Goal: Feedback & Contribution: Leave review/rating

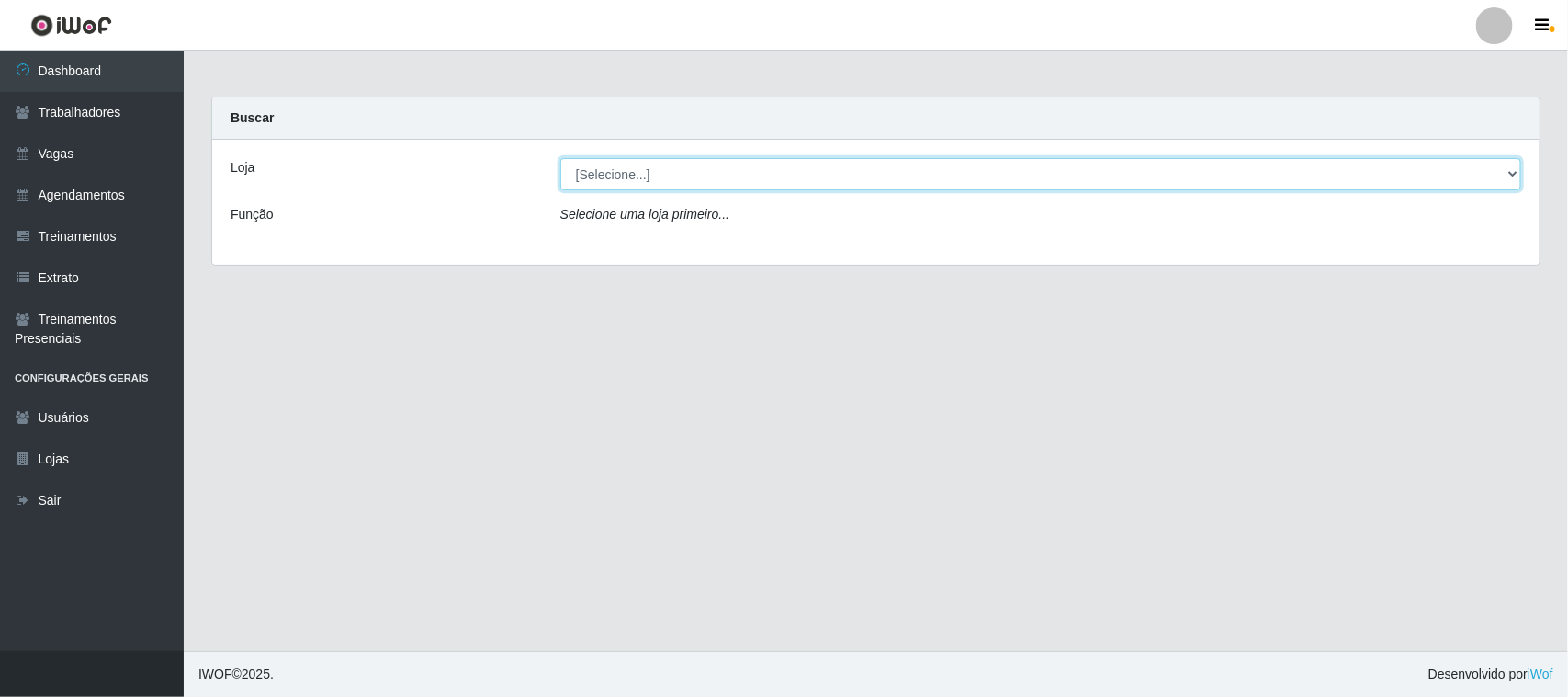
click at [793, 178] on select "[Selecione...] Nordestão - [GEOGRAPHIC_DATA]" at bounding box center [1041, 174] width 961 height 32
select select "420"
click at [560, 158] on select "[Selecione...] Nordestão - [GEOGRAPHIC_DATA]" at bounding box center [1041, 174] width 961 height 32
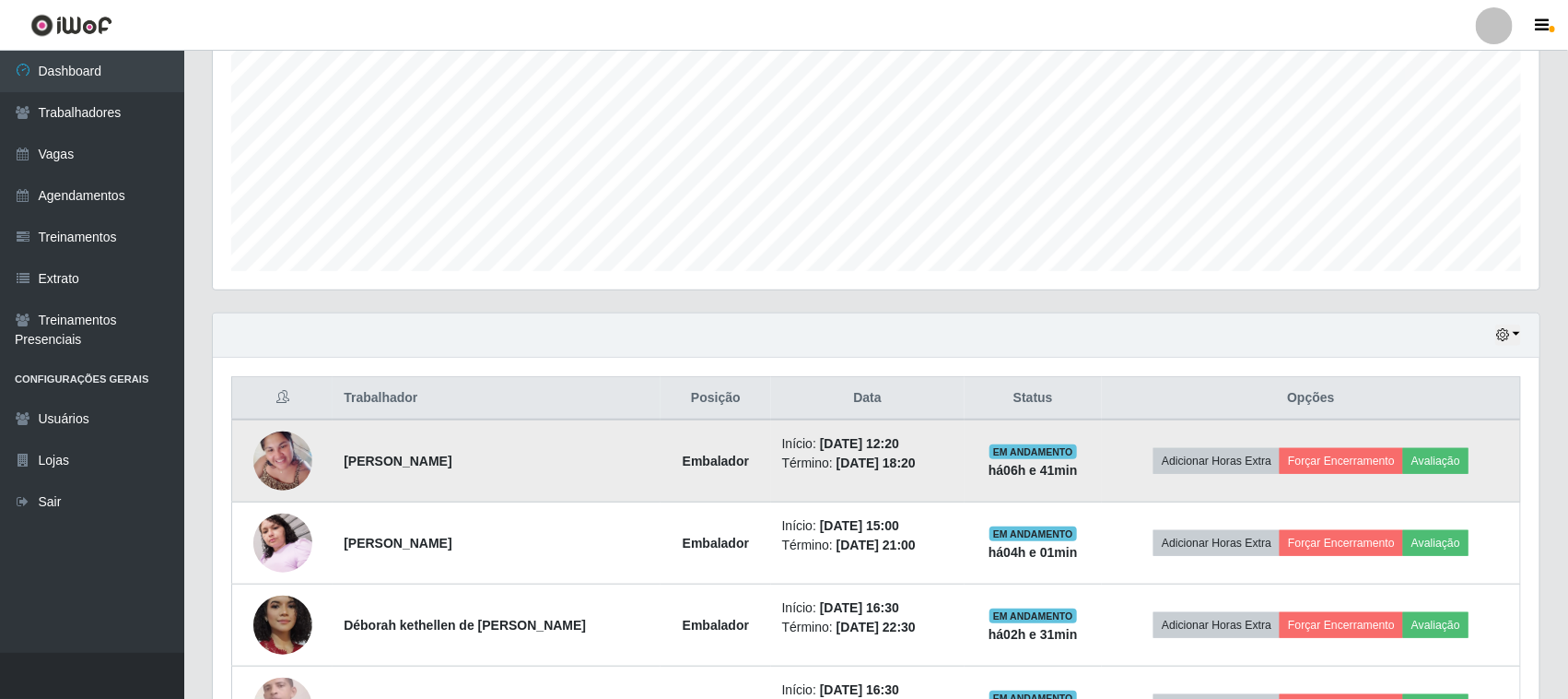
scroll to position [461, 0]
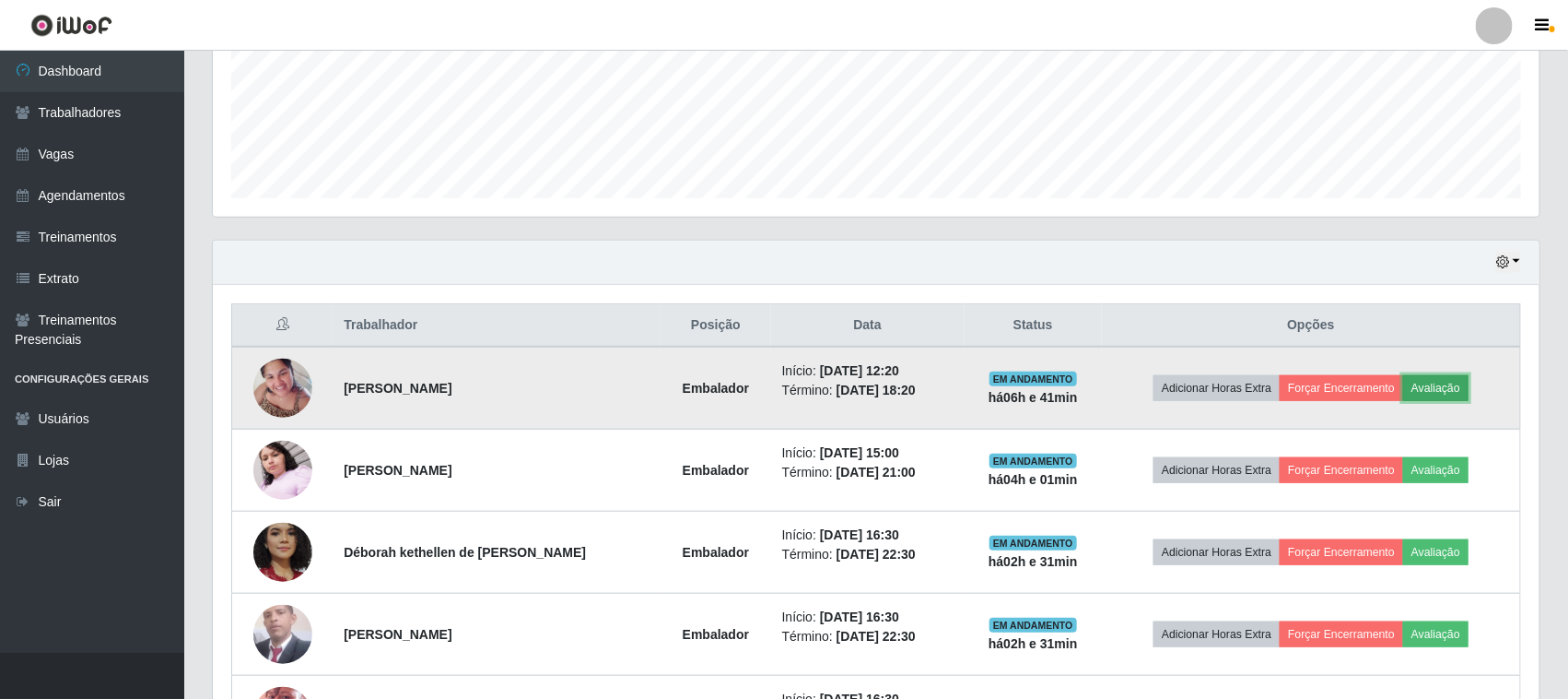
click at [1456, 386] on button "Avaliação" at bounding box center [1436, 388] width 66 height 26
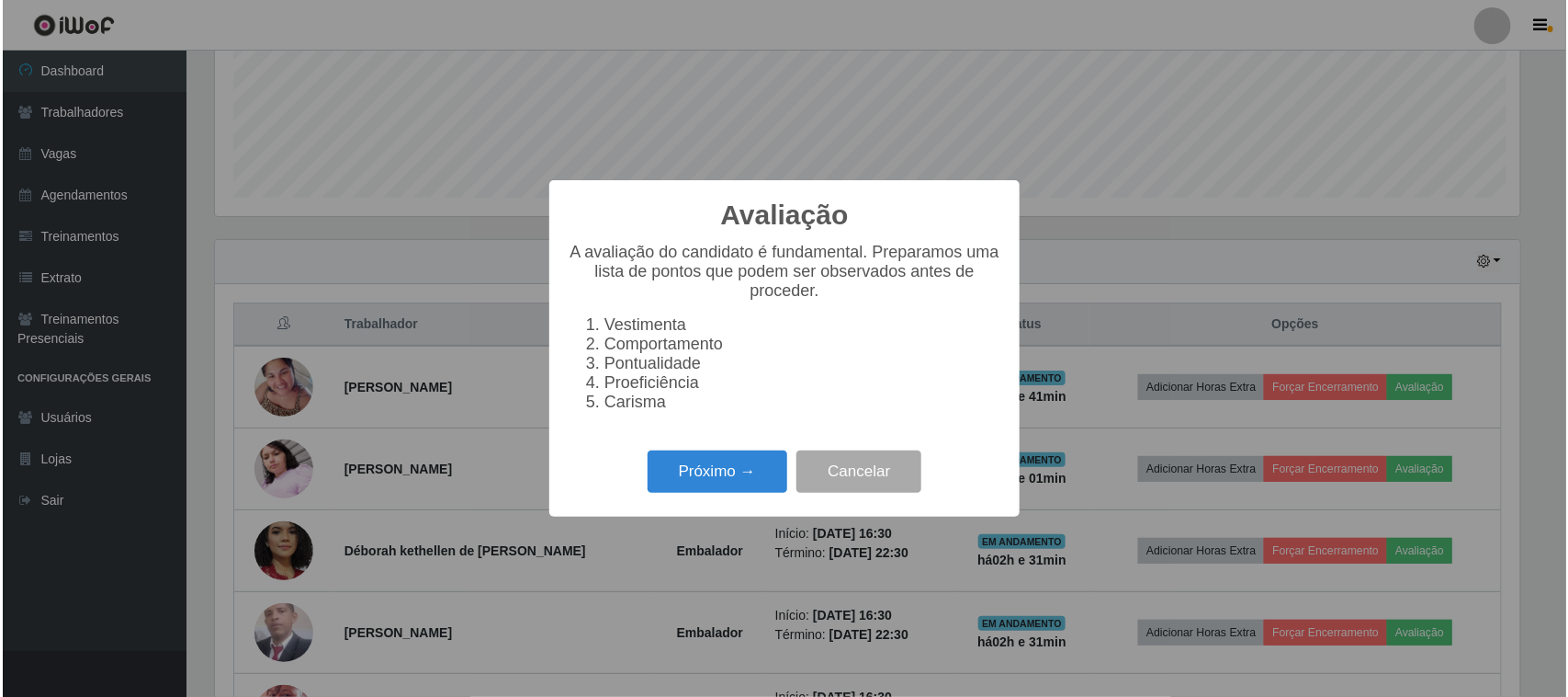
scroll to position [383, 1310]
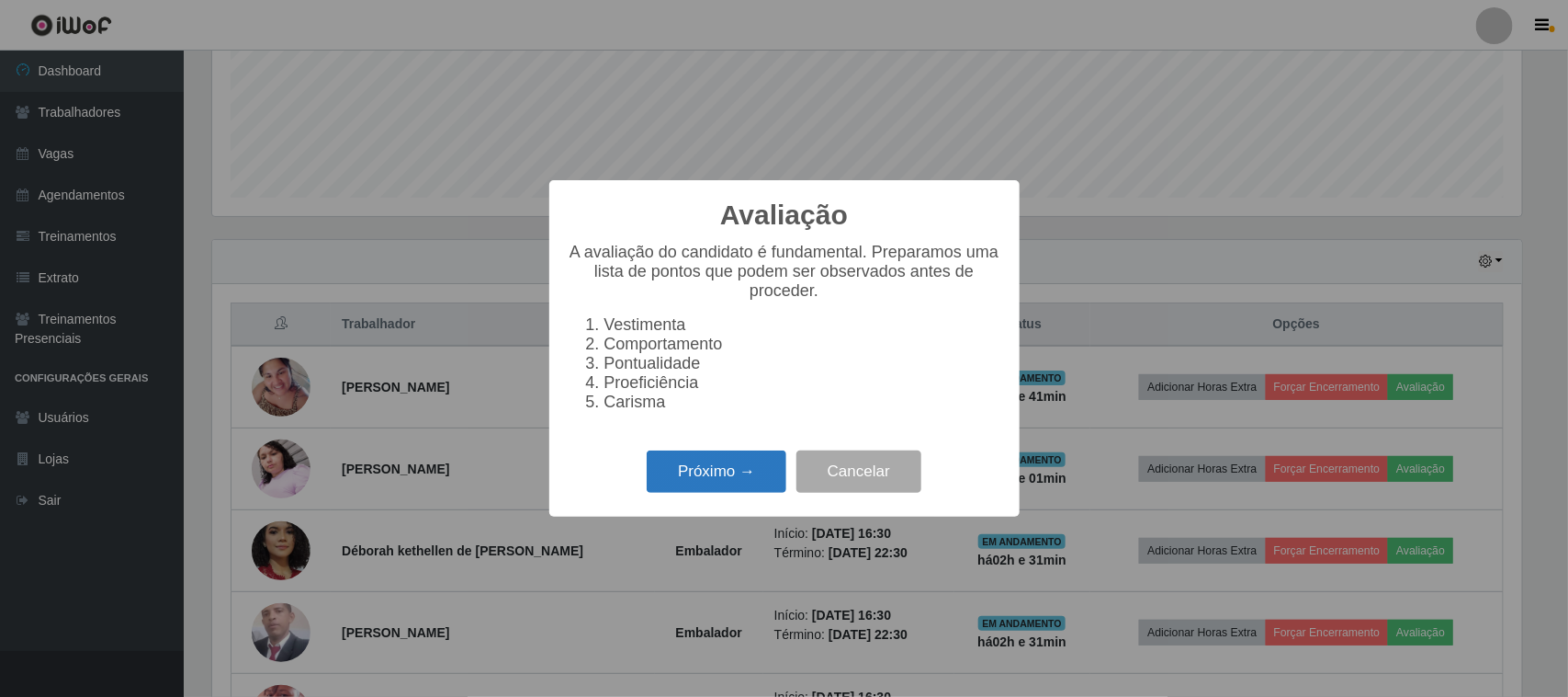
click at [728, 478] on button "Próximo →" at bounding box center [716, 472] width 139 height 43
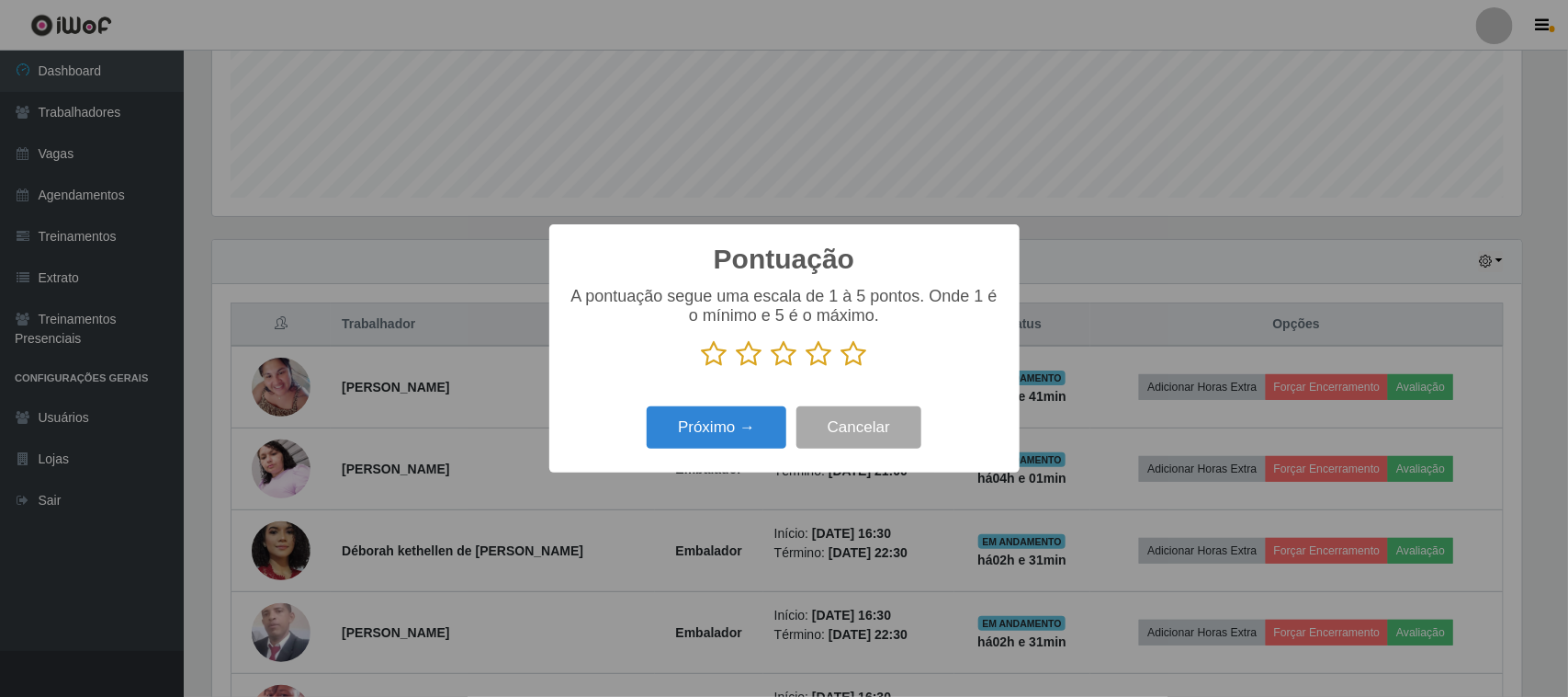
click at [857, 359] on icon at bounding box center [855, 354] width 26 height 27
click at [842, 368] on input "radio" at bounding box center [842, 368] width 0 height 0
click at [731, 435] on button "Próximo →" at bounding box center [716, 428] width 139 height 43
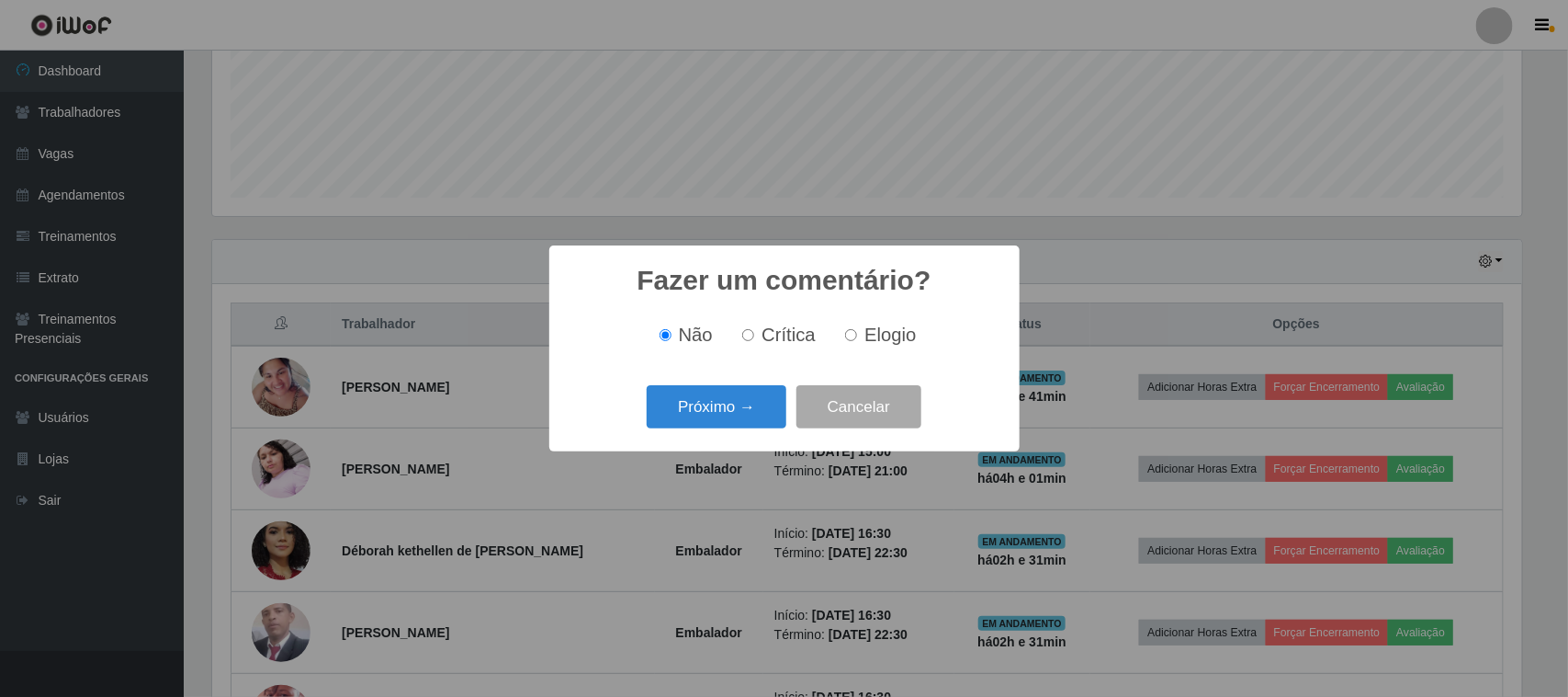
click at [860, 342] on label "Elogio" at bounding box center [877, 335] width 79 height 22
click at [857, 341] on input "Elogio" at bounding box center [851, 335] width 12 height 12
radio input "true"
click at [740, 405] on button "Próximo →" at bounding box center [716, 407] width 139 height 43
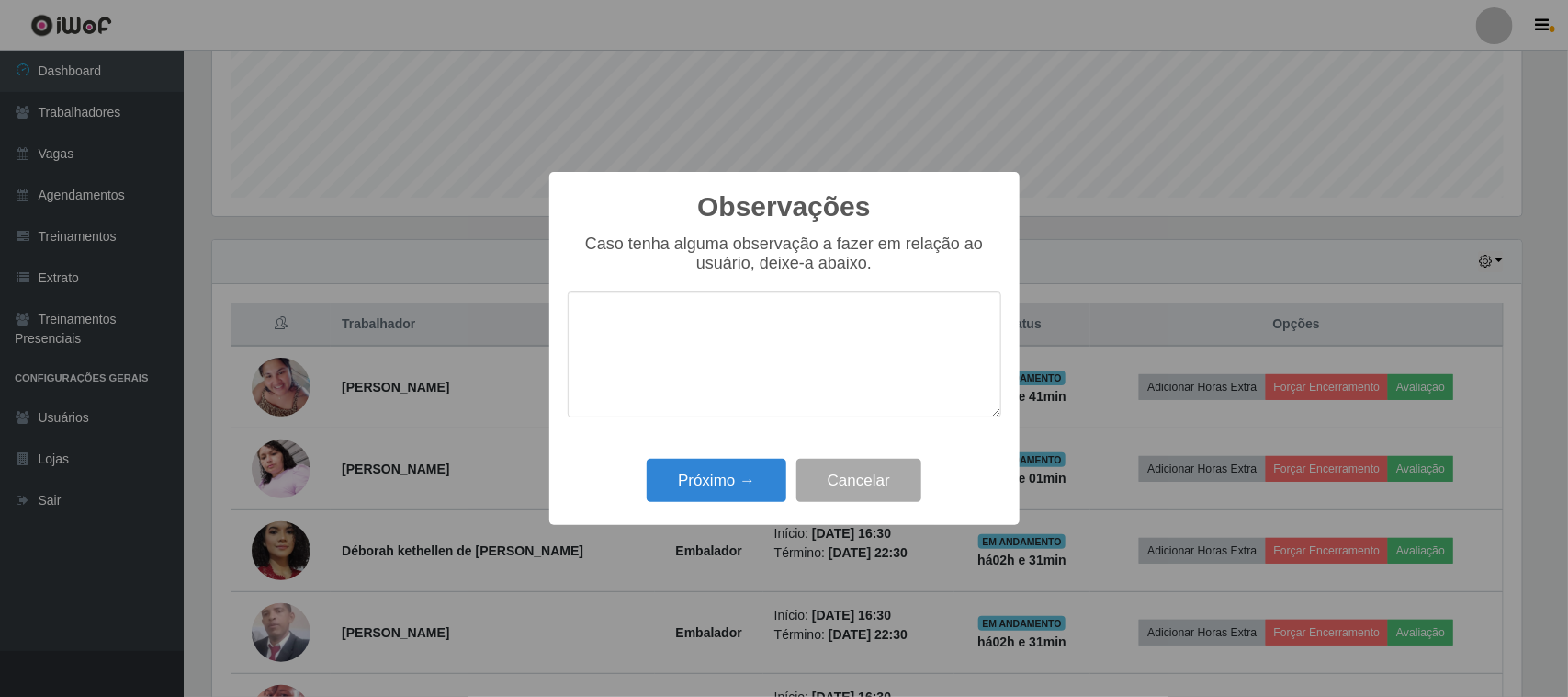
click at [802, 346] on textarea at bounding box center [784, 354] width 434 height 126
type textarea "pontual"
click at [706, 478] on button "Próximo →" at bounding box center [716, 480] width 139 height 43
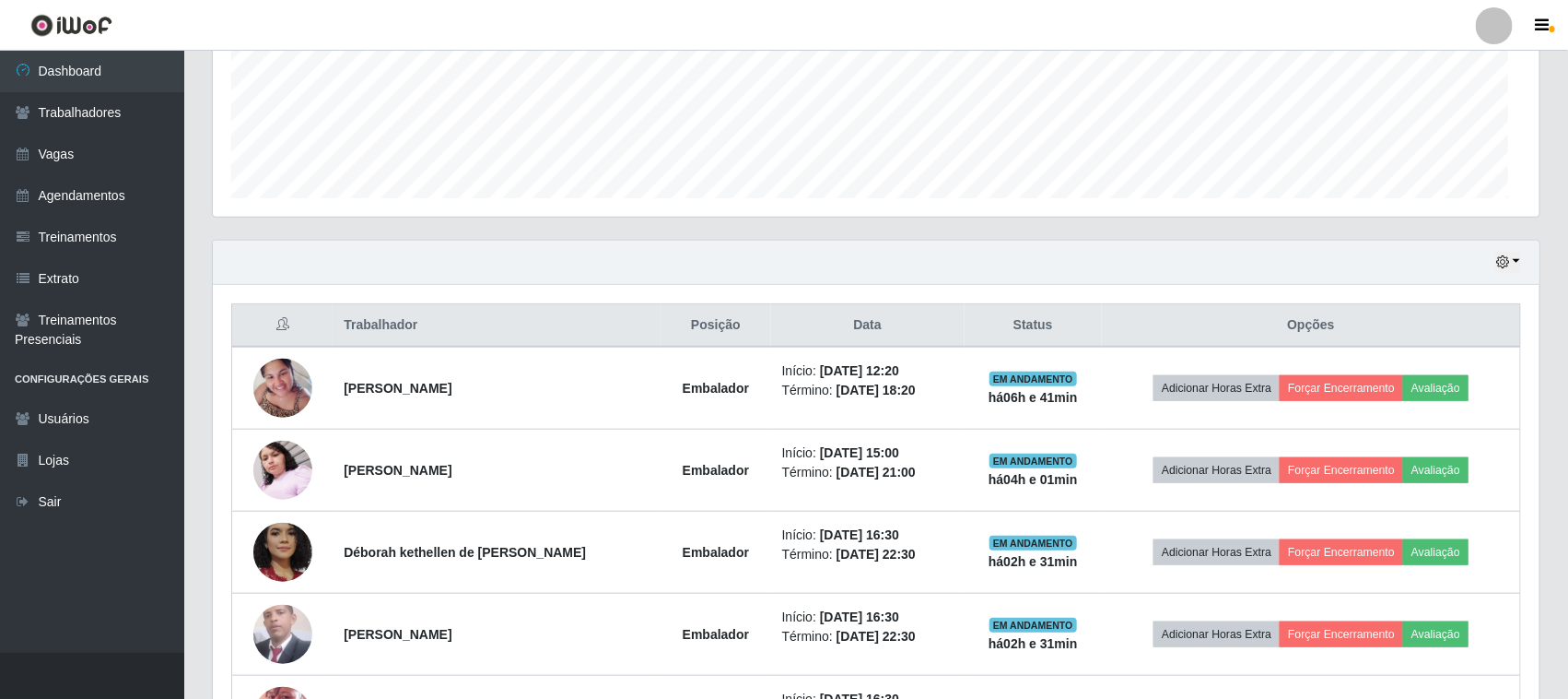
scroll to position [384, 1327]
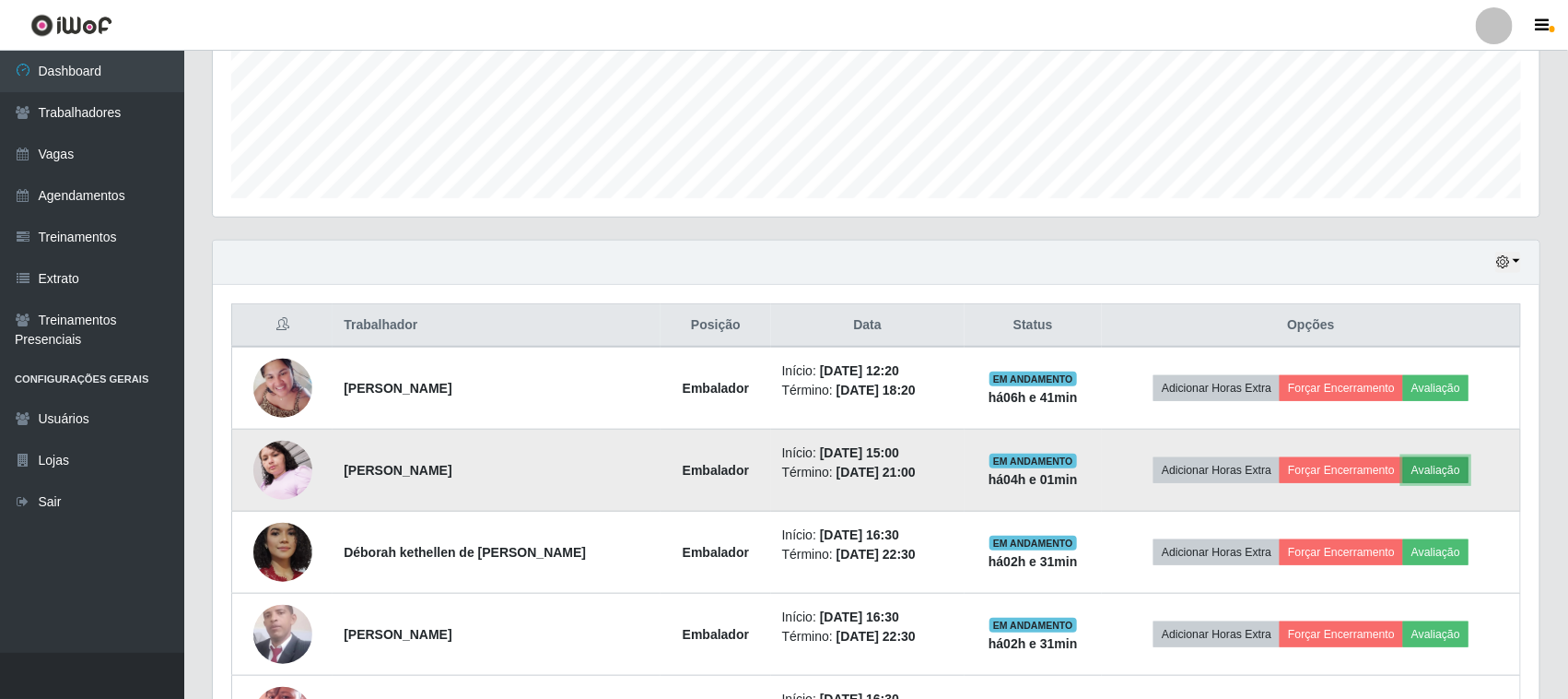
click at [1447, 465] on button "Avaliação" at bounding box center [1436, 470] width 66 height 26
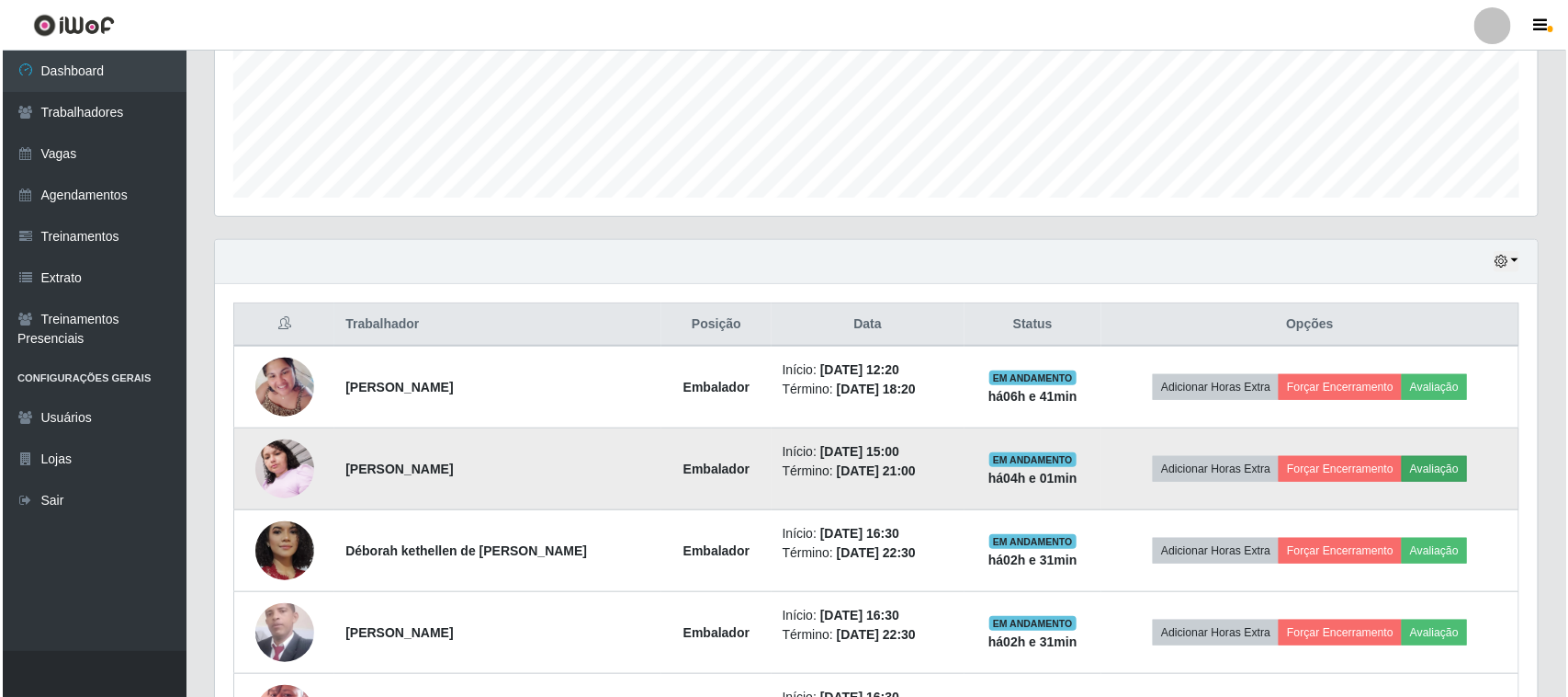
scroll to position [383, 1310]
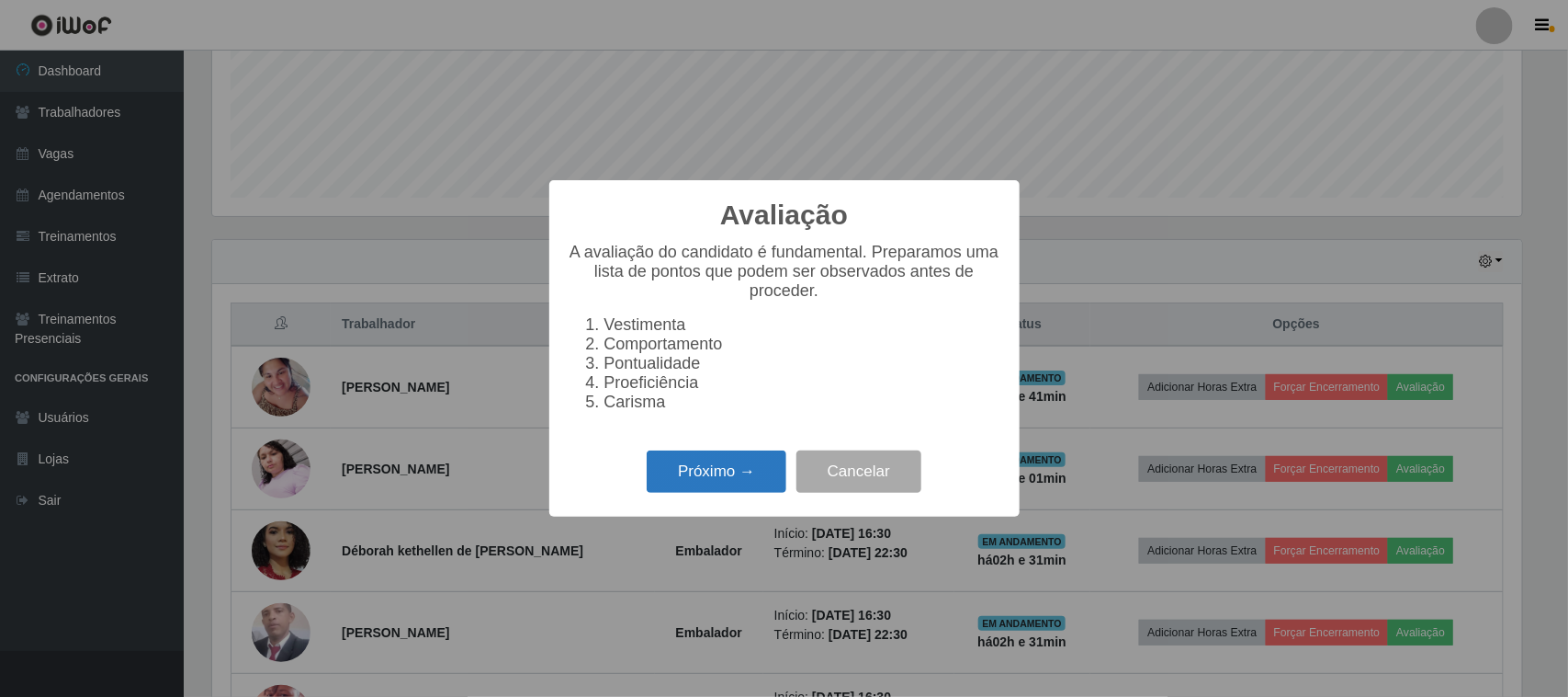
click at [732, 489] on button "Próximo →" at bounding box center [716, 472] width 139 height 43
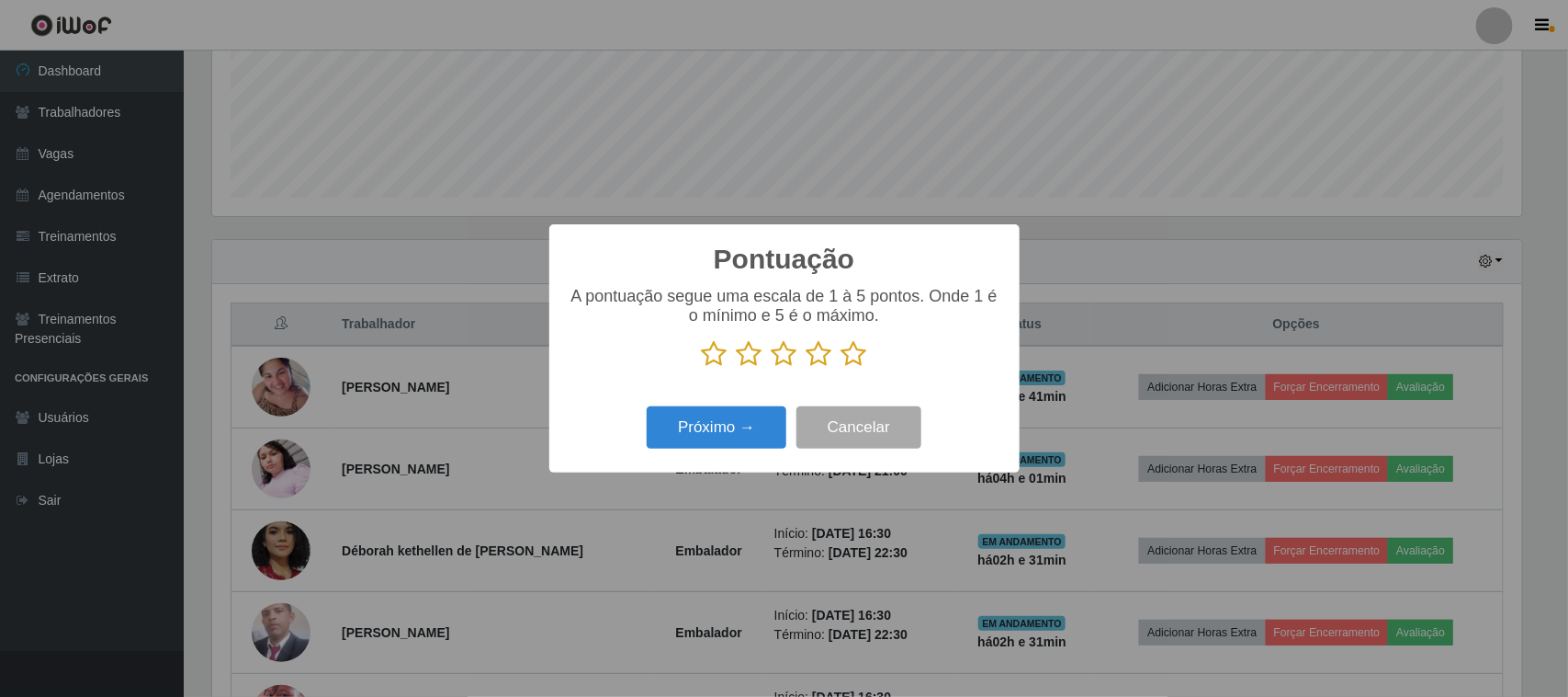
click at [862, 361] on icon at bounding box center [855, 354] width 26 height 27
click at [842, 368] on input "radio" at bounding box center [842, 368] width 0 height 0
click at [726, 429] on button "Próximo →" at bounding box center [716, 428] width 139 height 43
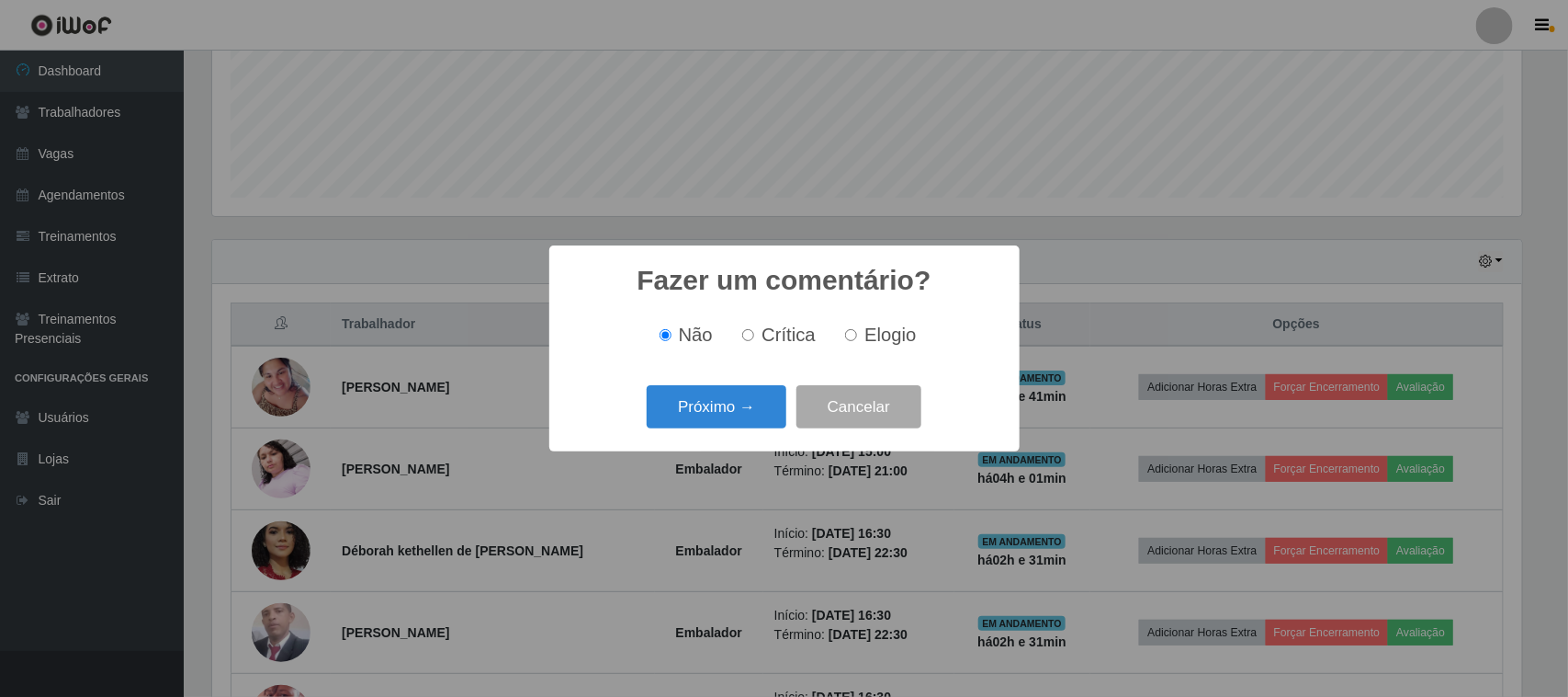
click at [851, 341] on input "Elogio" at bounding box center [851, 335] width 12 height 12
radio input "true"
click at [706, 407] on button "Próximo →" at bounding box center [716, 407] width 139 height 43
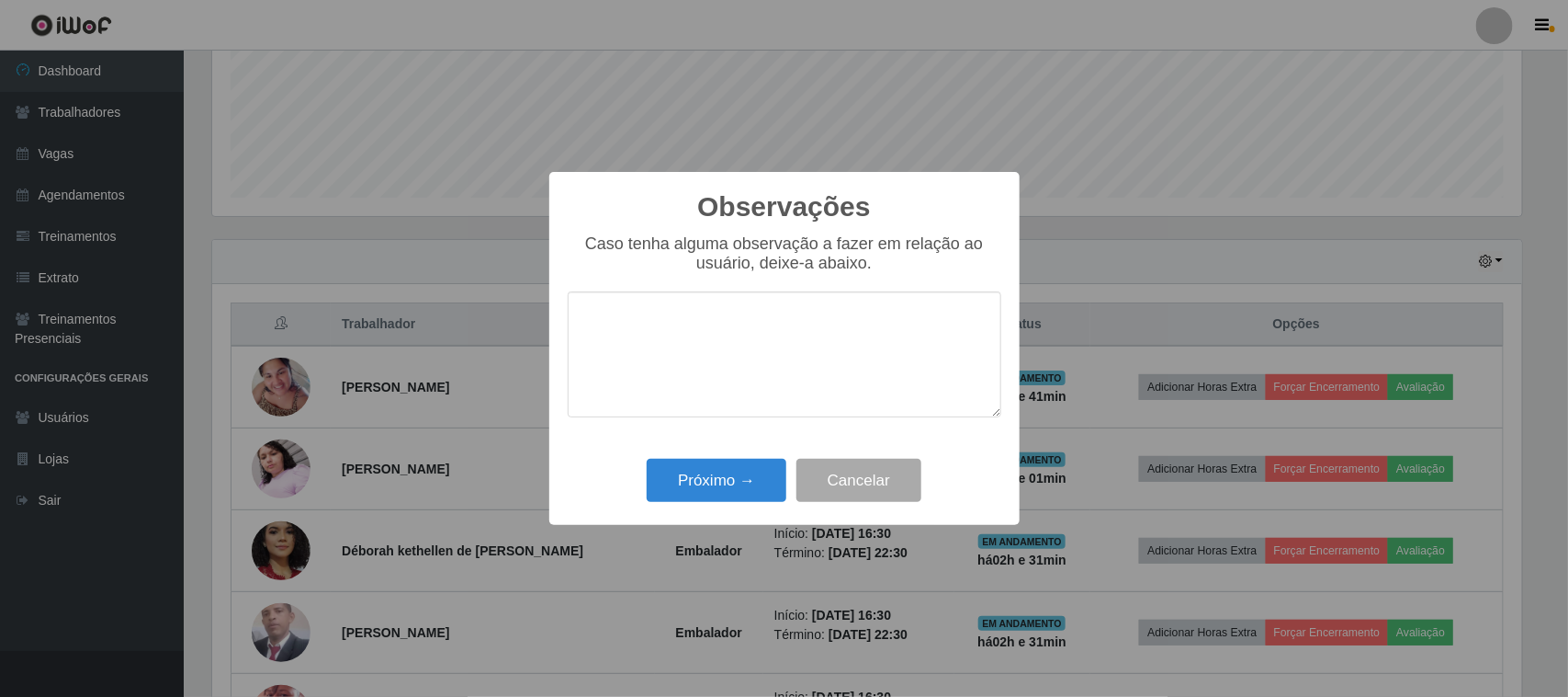
click at [782, 344] on textarea at bounding box center [784, 354] width 434 height 126
type textarea "pontual"
click at [708, 472] on button "Próximo →" at bounding box center [716, 480] width 139 height 43
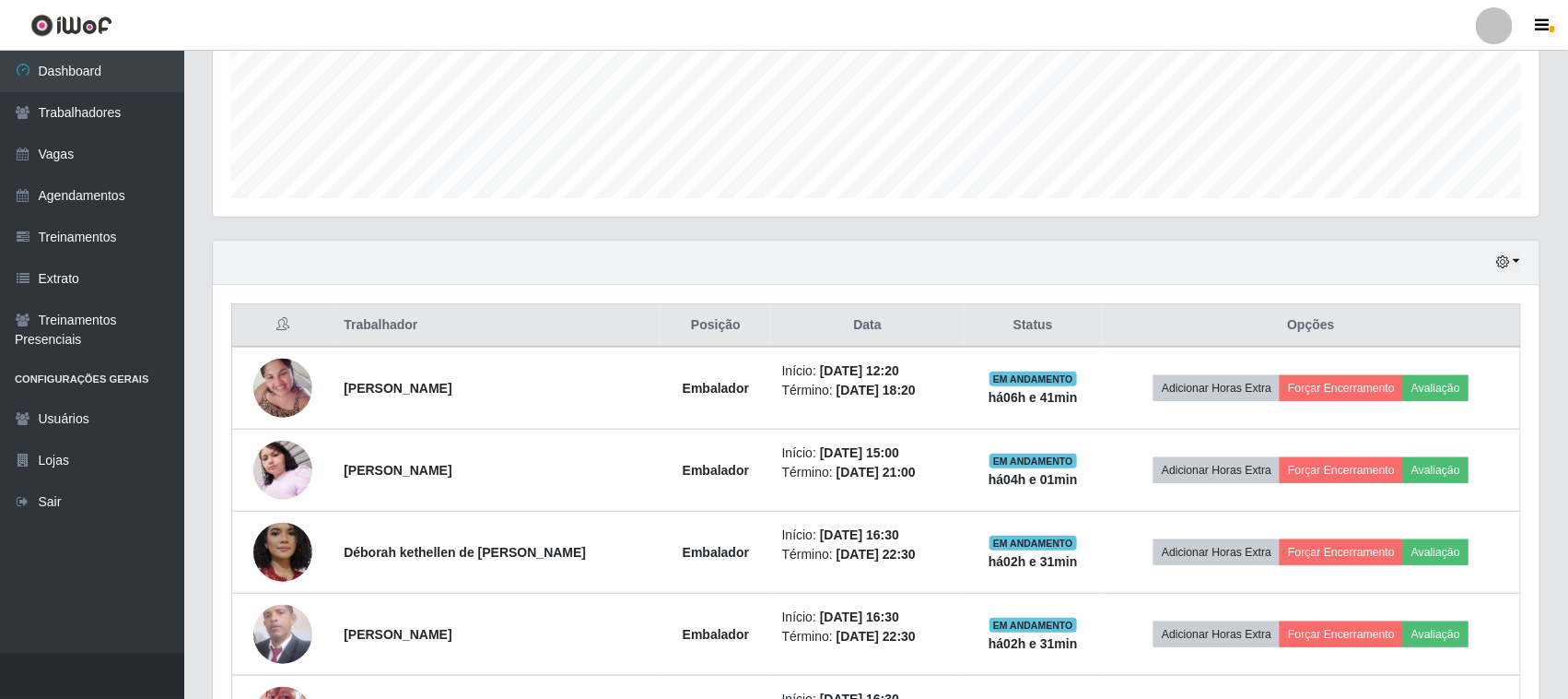
scroll to position [384, 1327]
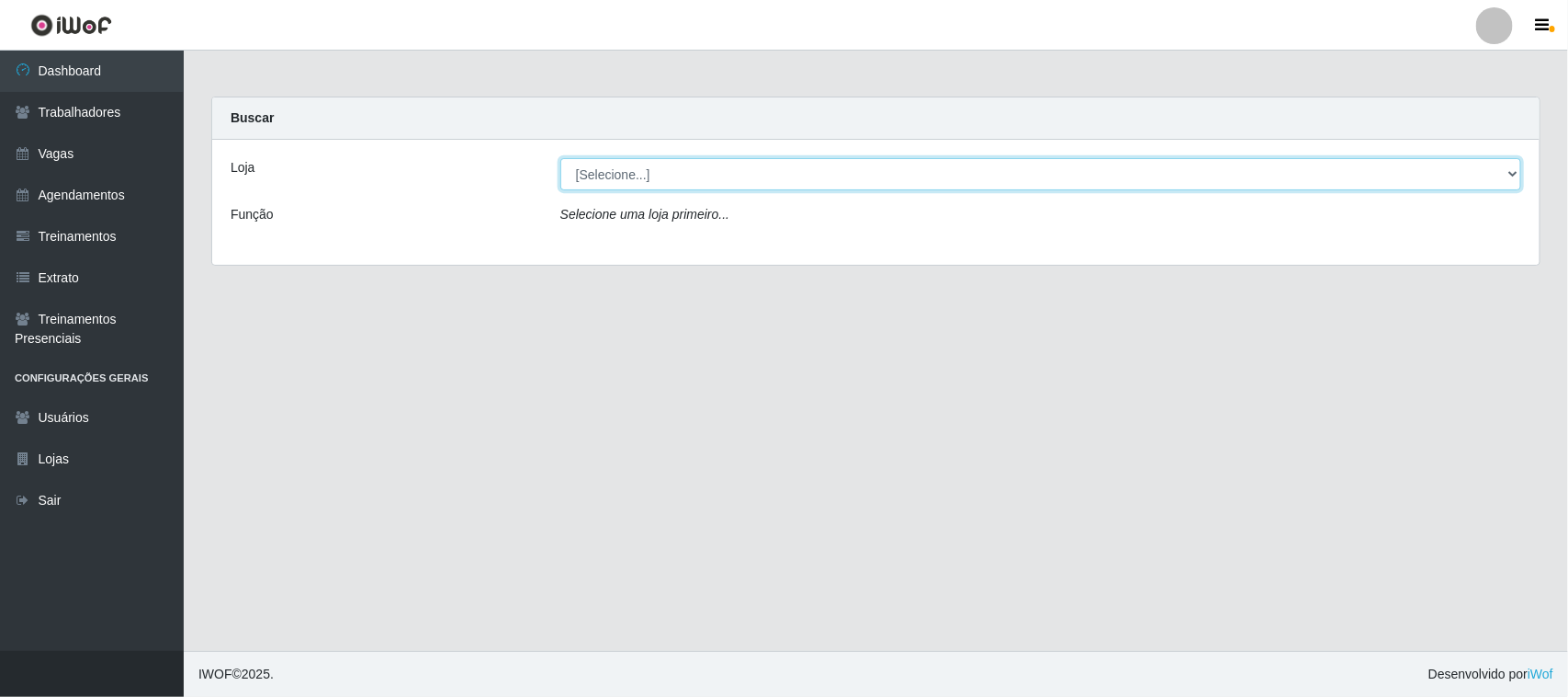
click at [833, 167] on select "[Selecione...] Nordestão - [GEOGRAPHIC_DATA]" at bounding box center [1041, 174] width 961 height 32
select select "420"
click at [560, 158] on select "[Selecione...] Nordestão - [GEOGRAPHIC_DATA]" at bounding box center [1041, 174] width 961 height 32
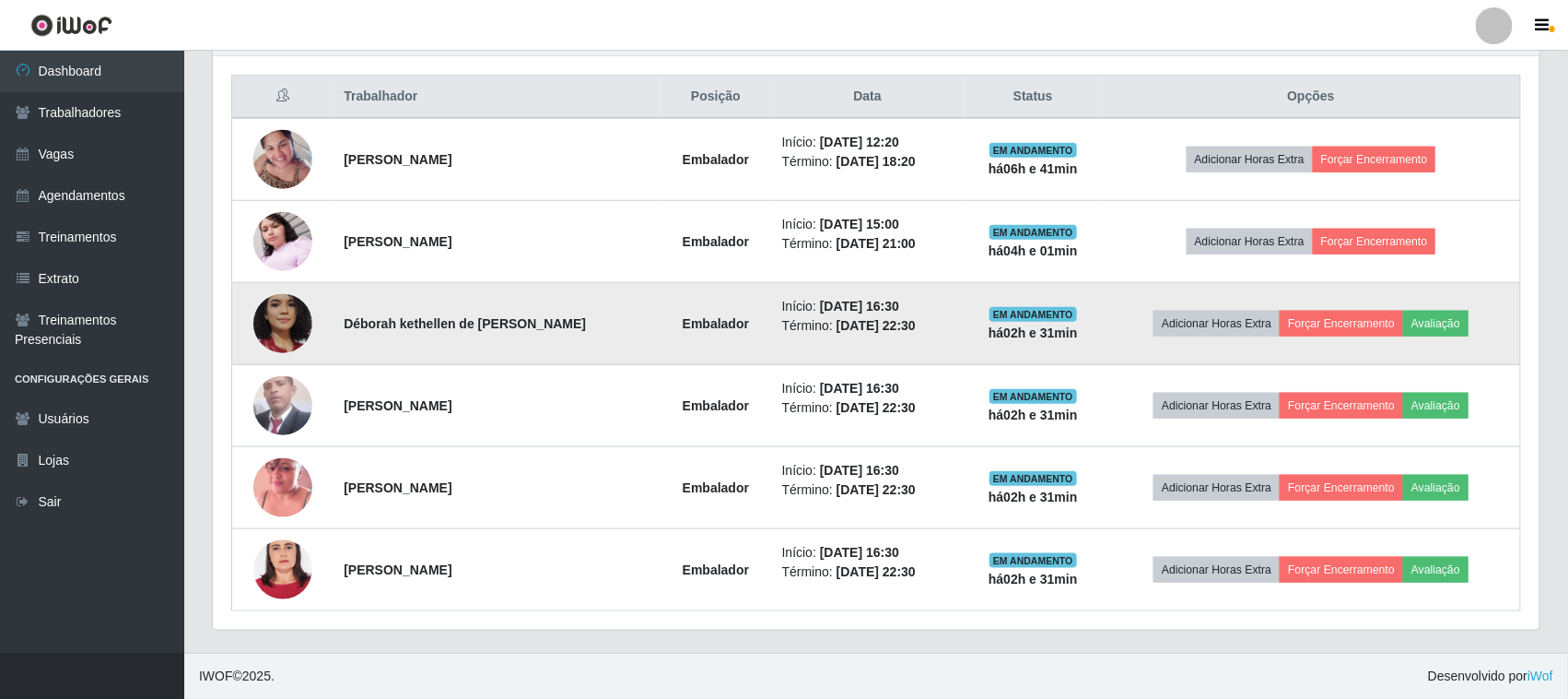
scroll to position [576, 0]
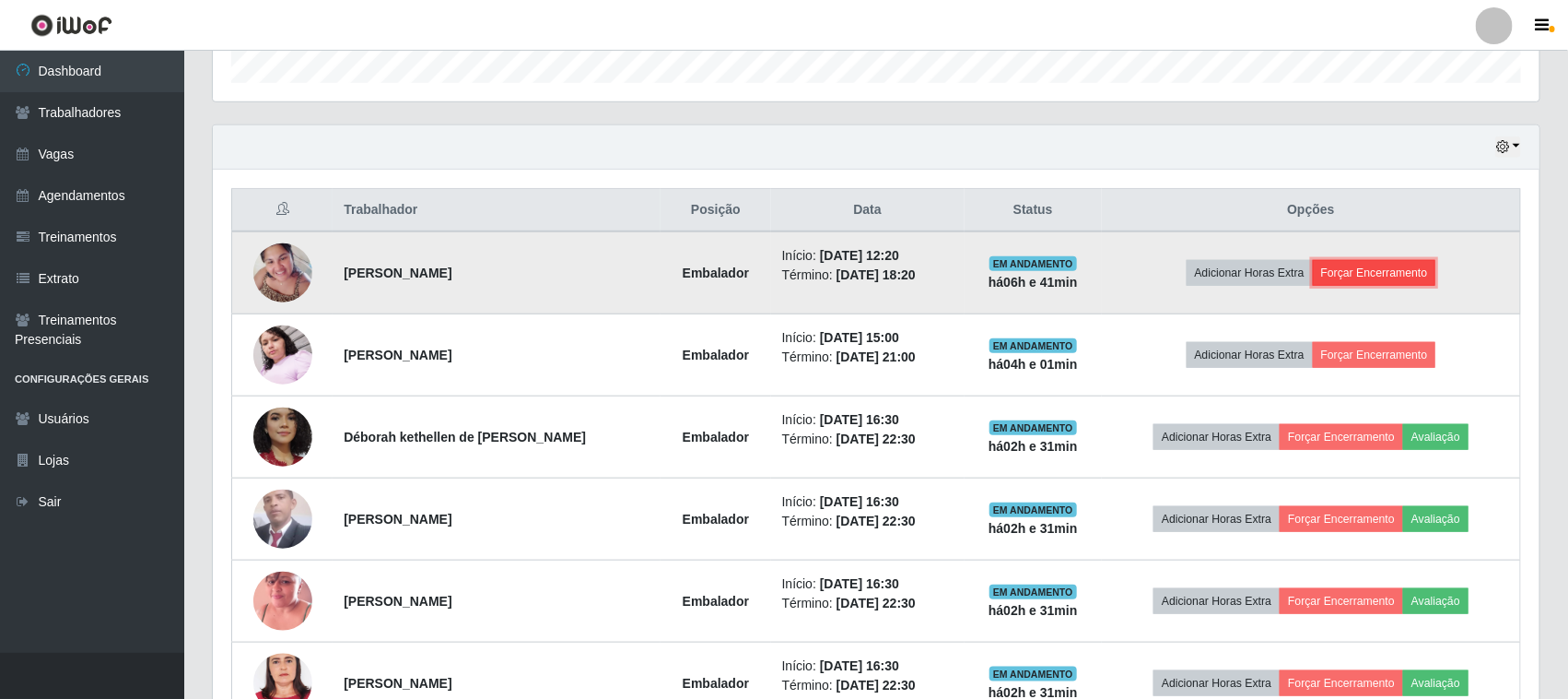
click at [1421, 270] on button "Forçar Encerramento" at bounding box center [1375, 273] width 124 height 26
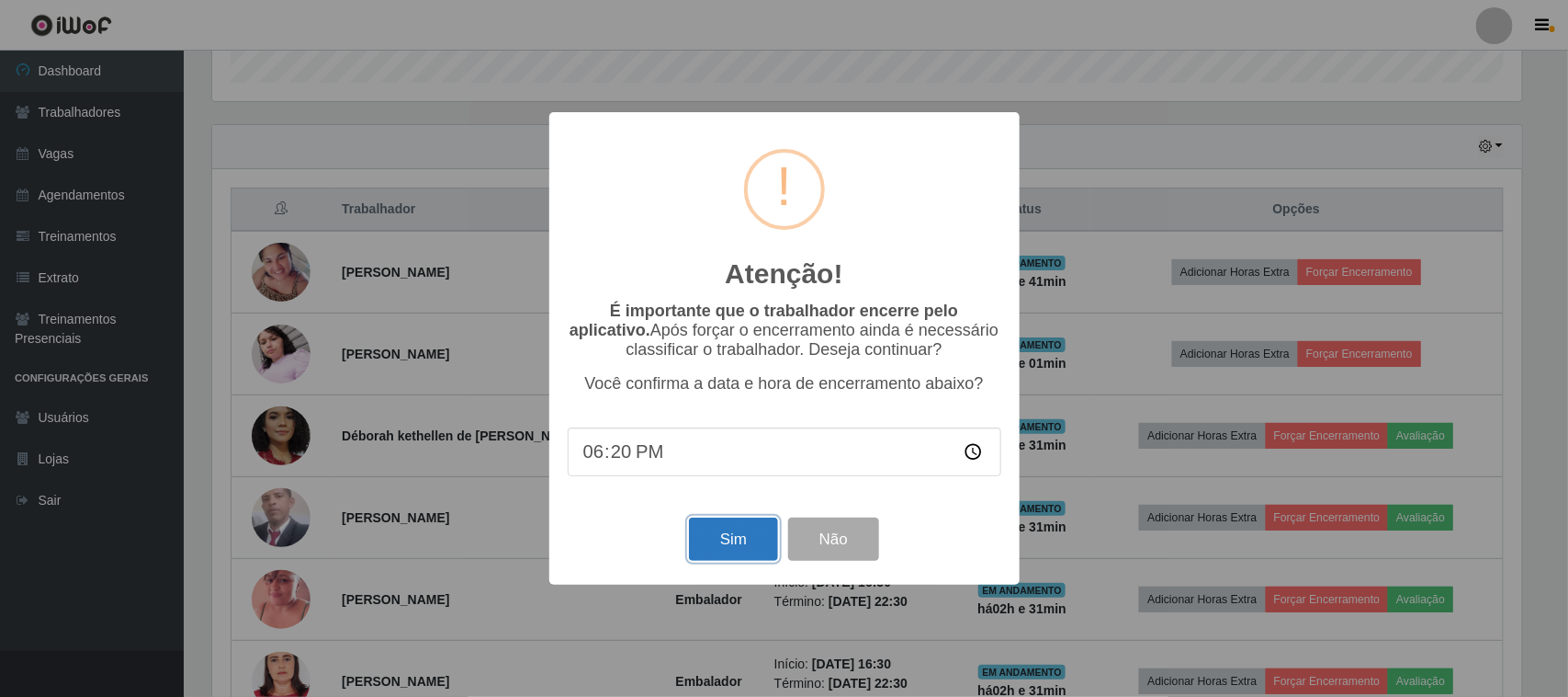
click at [712, 538] on button "Sim" at bounding box center [733, 539] width 89 height 43
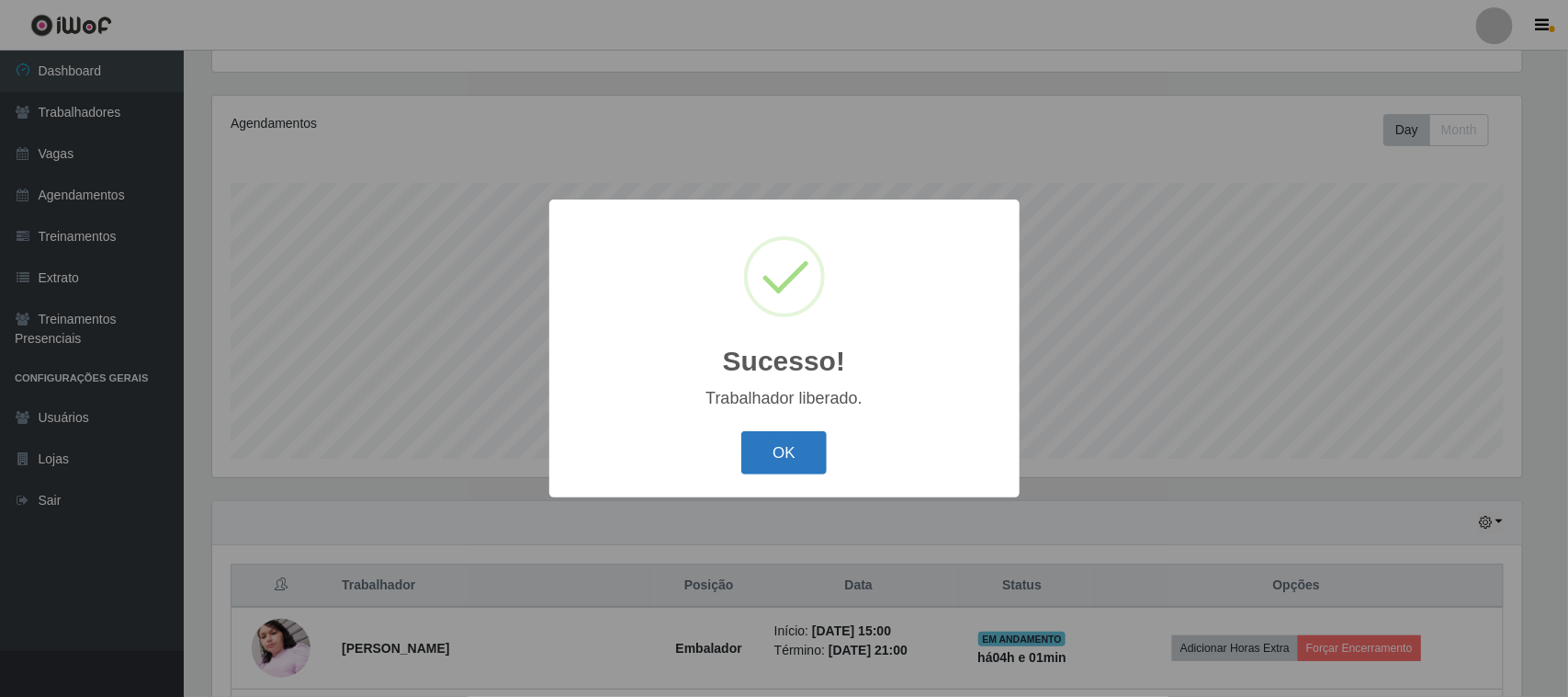
click at [762, 440] on button "OK" at bounding box center [784, 453] width 85 height 43
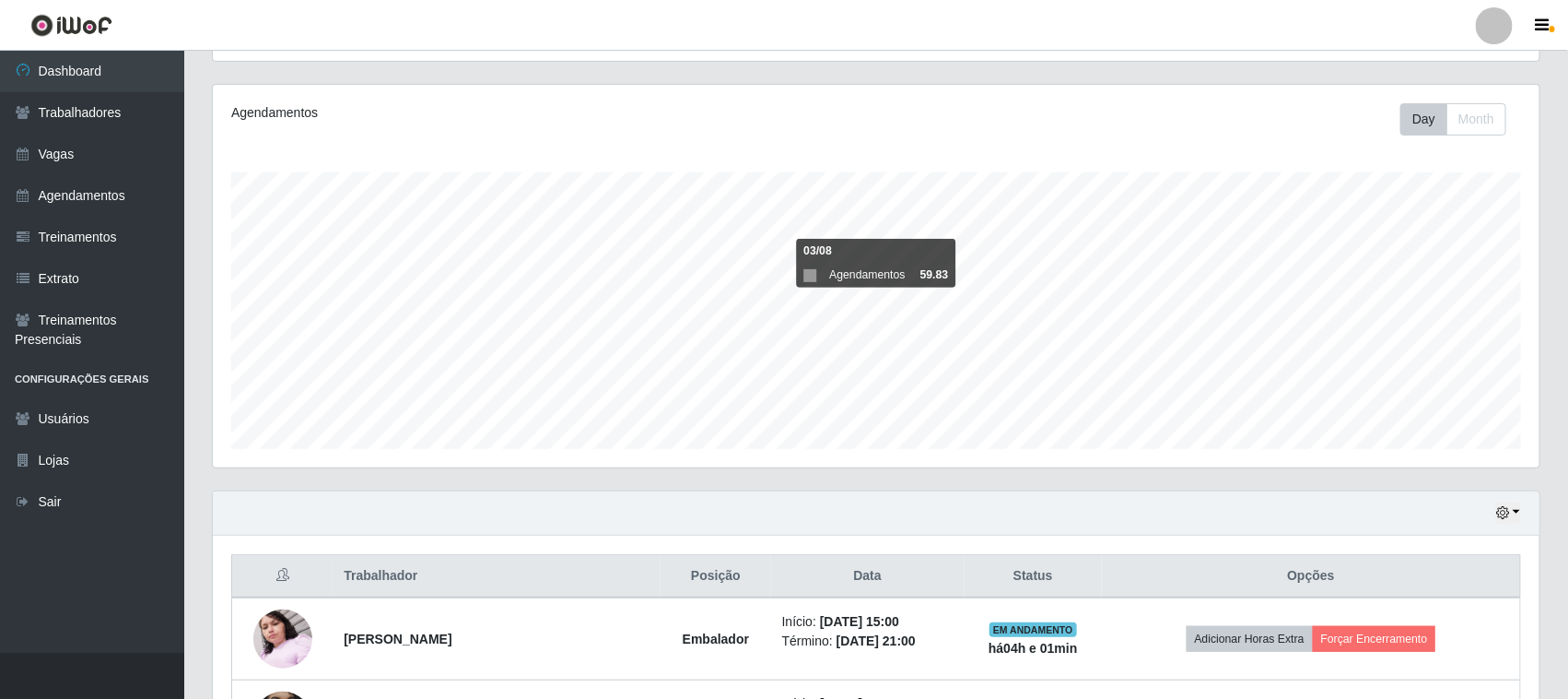
scroll to position [84, 0]
